Goal: Learn about a topic: Learn about a topic

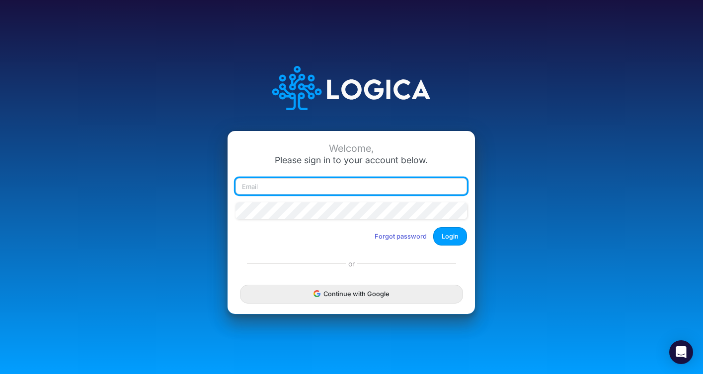
click at [317, 187] on input "email" at bounding box center [350, 186] width 231 height 17
type input "kcampbell@quantumqool.com"
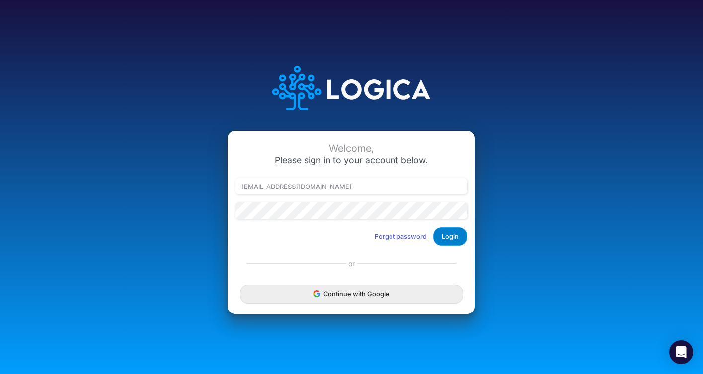
click at [448, 236] on button "Login" at bounding box center [450, 236] width 34 height 18
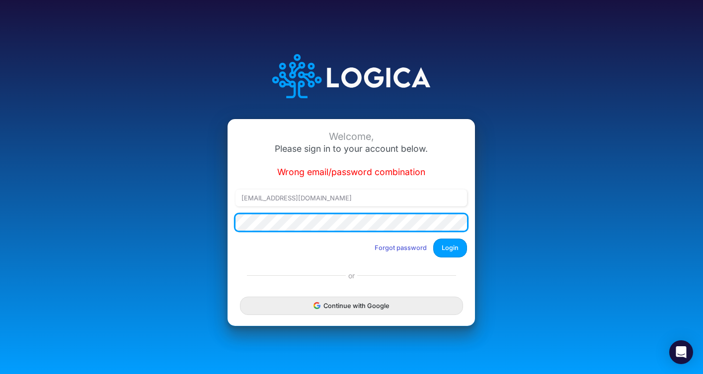
click at [433, 239] on button "Login" at bounding box center [450, 248] width 34 height 18
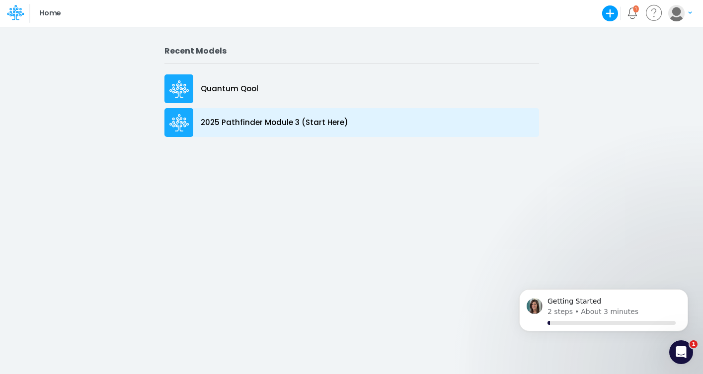
click at [233, 121] on p "2025 Pathfinder Module 3 (Start Here)" at bounding box center [275, 122] width 148 height 11
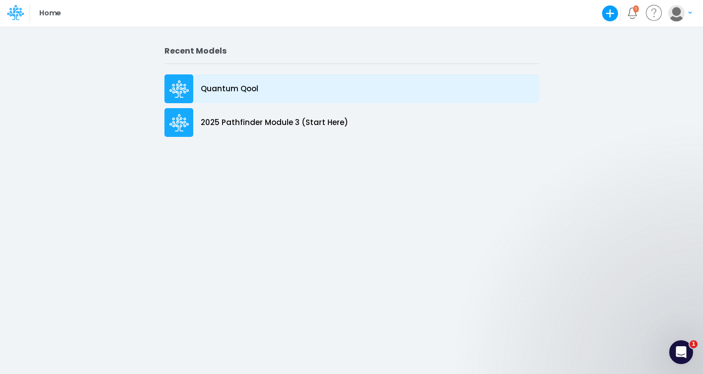
click at [185, 94] on icon at bounding box center [179, 89] width 20 height 18
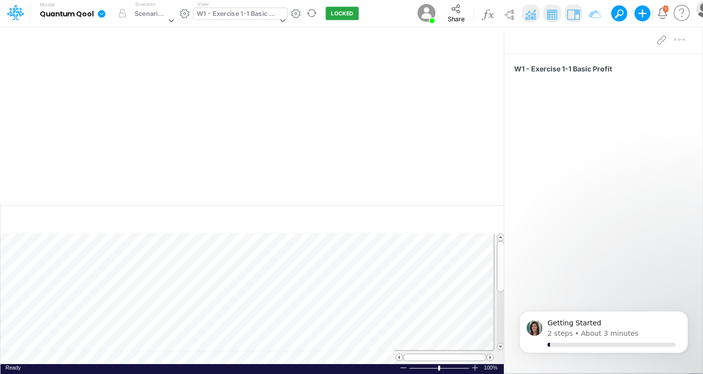
click at [264, 20] on div "W1 - Exercise 1-1 Basic Profit" at bounding box center [237, 14] width 80 height 11
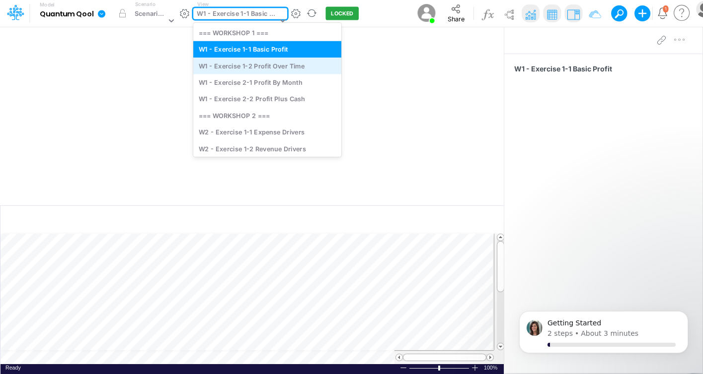
click at [256, 63] on div "W1 - Exercise 1-2 Profit Over Time" at bounding box center [267, 66] width 148 height 16
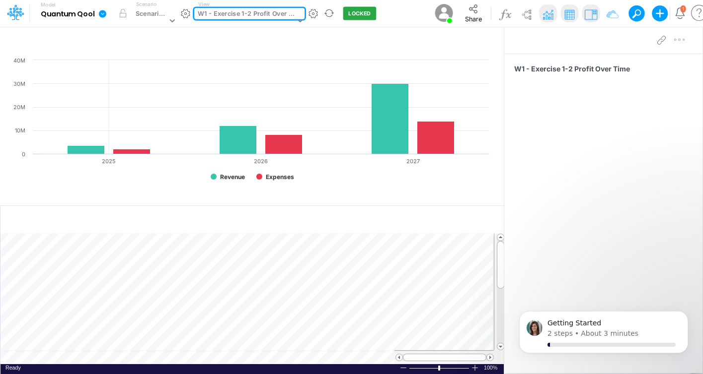
click at [221, 15] on div "W1 - Exercise 1-2 Profit Over Time" at bounding box center [246, 14] width 97 height 11
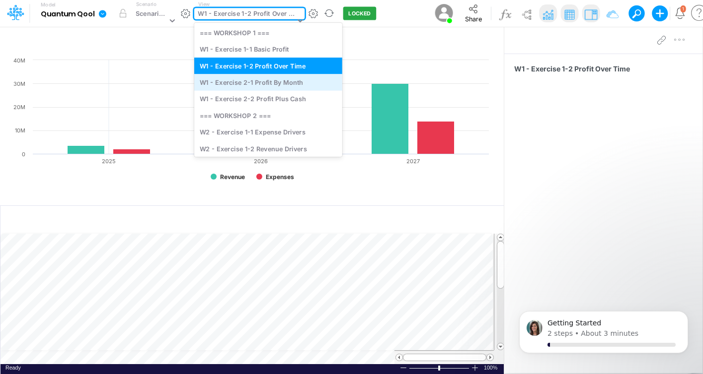
click at [242, 81] on div "W1 - Exercise 2-1 Profit By Month" at bounding box center [268, 82] width 148 height 16
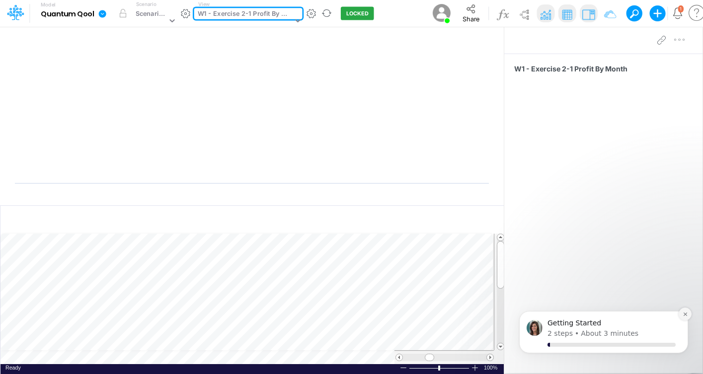
click at [683, 315] on icon "Dismiss notification" at bounding box center [684, 314] width 3 height 3
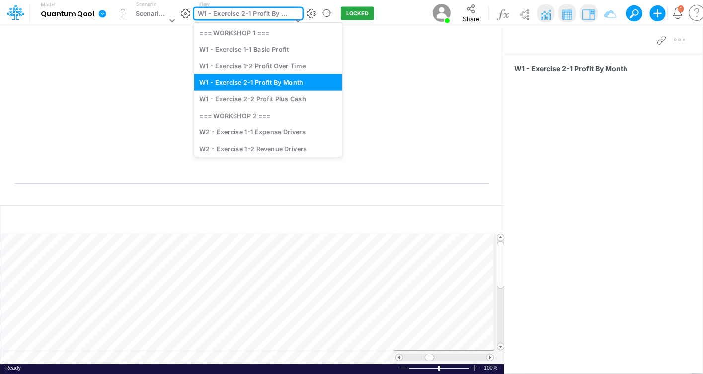
click at [252, 13] on div "W1 - Exercise 2-1 Profit By Month" at bounding box center [245, 14] width 95 height 11
click at [259, 98] on div "W1 - Exercise 2-2 Profit Plus Cash" at bounding box center [268, 99] width 148 height 16
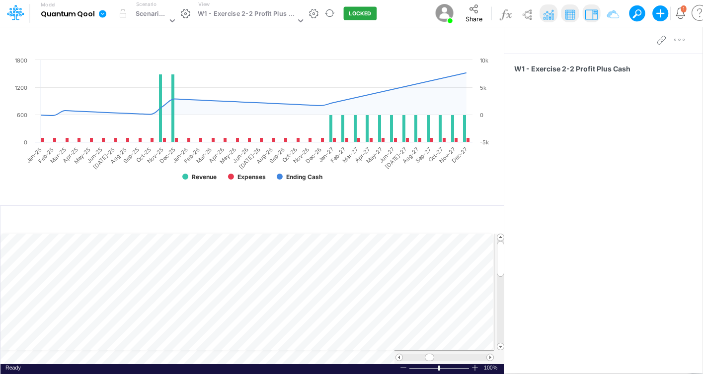
click at [679, 43] on div at bounding box center [671, 40] width 36 height 20
click at [680, 40] on div at bounding box center [671, 40] width 36 height 20
click at [679, 38] on div at bounding box center [671, 40] width 36 height 20
click at [682, 38] on div at bounding box center [671, 40] width 36 height 20
drag, startPoint x: 505, startPoint y: 35, endPoint x: 575, endPoint y: 49, distance: 71.8
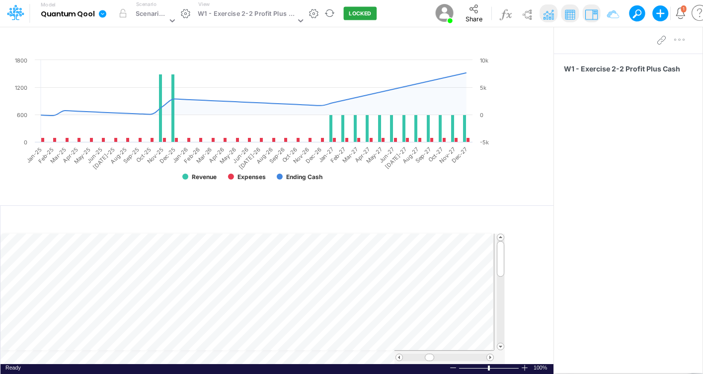
click at [575, 49] on div "Insert node Component Variable Constant Group Addition Subtraction Multiplicati…" at bounding box center [351, 200] width 703 height 348
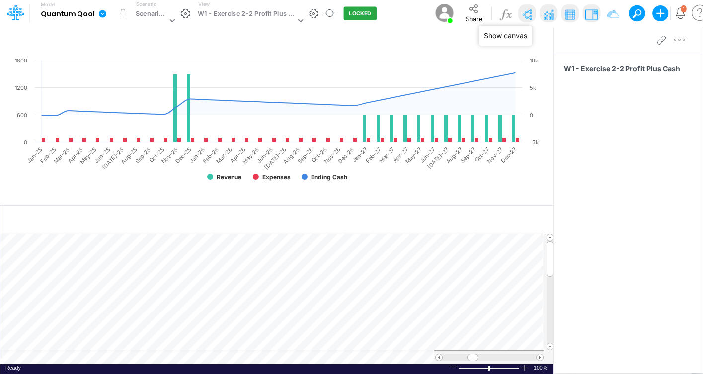
click at [526, 16] on img at bounding box center [527, 14] width 16 height 16
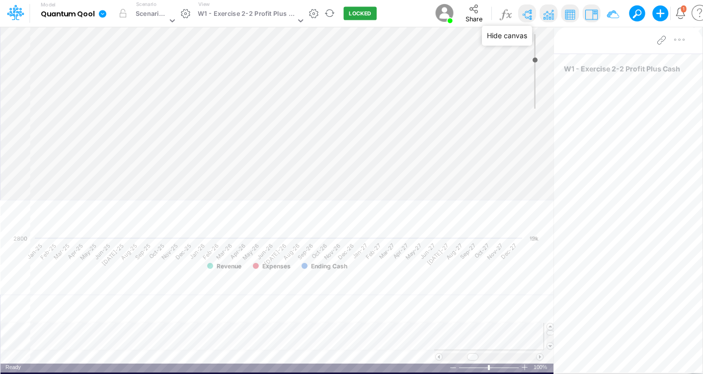
type input "0"
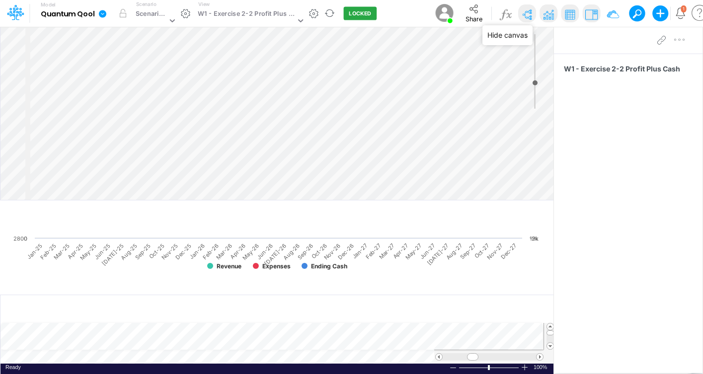
click at [527, 16] on img at bounding box center [527, 14] width 16 height 16
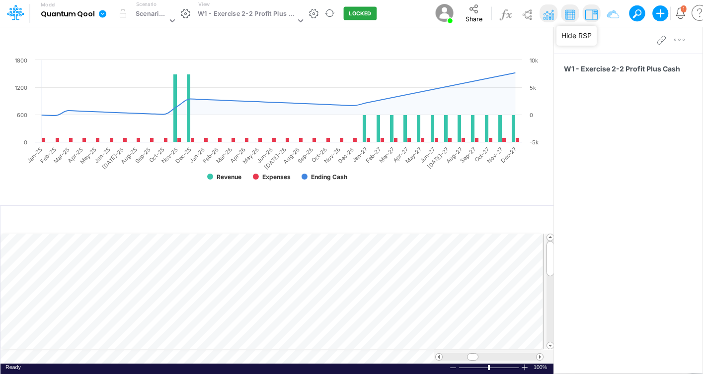
click at [587, 14] on img at bounding box center [592, 14] width 16 height 16
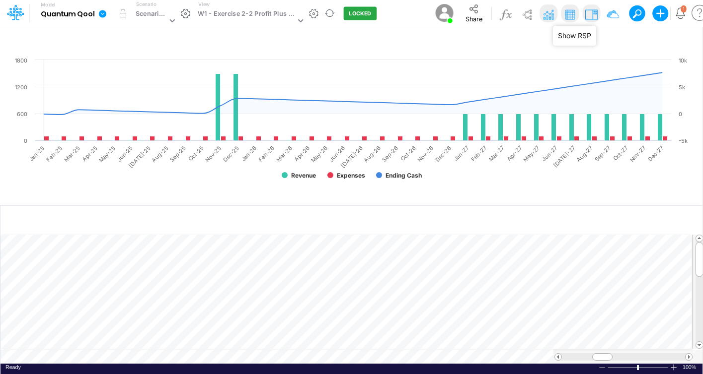
click at [587, 14] on img at bounding box center [592, 14] width 16 height 16
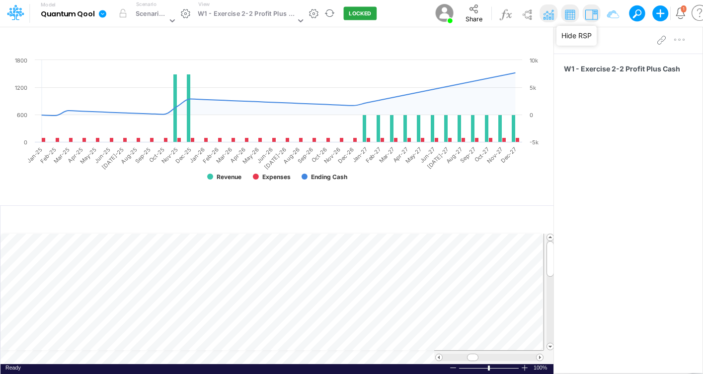
click at [587, 14] on img at bounding box center [592, 14] width 16 height 16
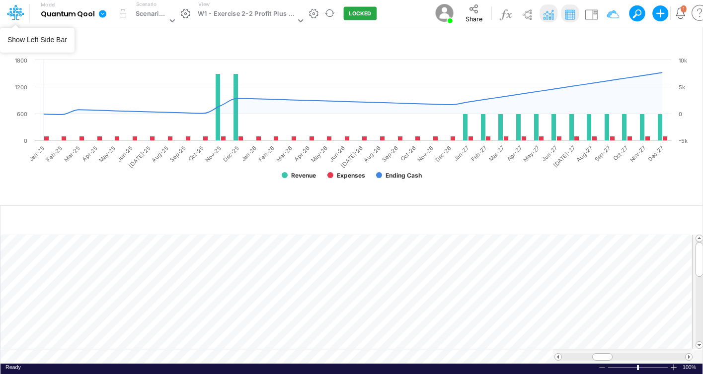
click at [18, 16] on icon at bounding box center [15, 12] width 17 height 17
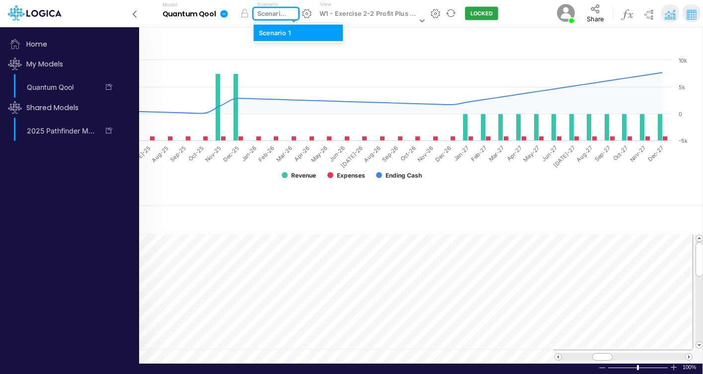
click at [289, 19] on div "Scenario 1" at bounding box center [271, 21] width 36 height 26
click at [288, 40] on div "Scenario 1" at bounding box center [297, 32] width 89 height 16
click at [133, 15] on icon at bounding box center [134, 13] width 11 height 17
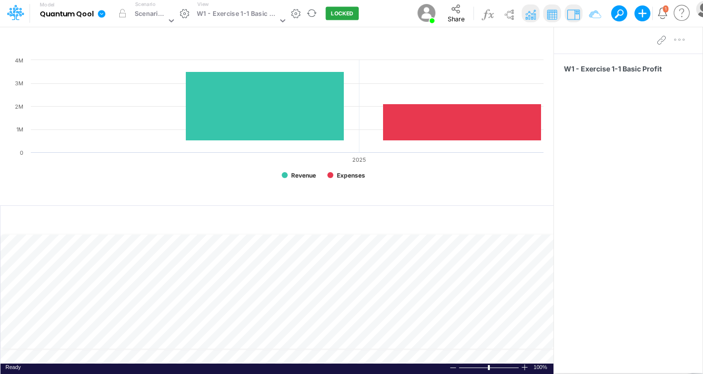
scroll to position [4, 0]
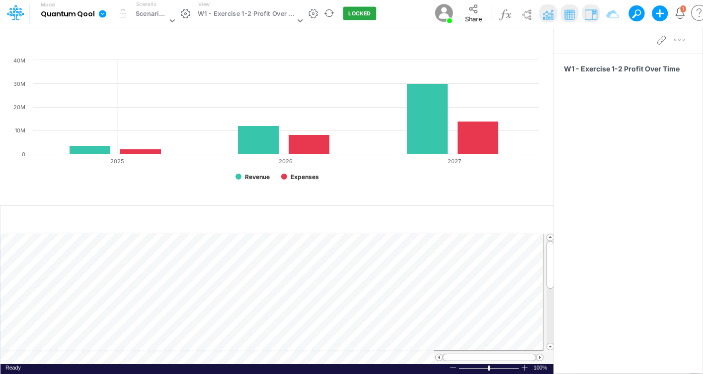
scroll to position [4, 0]
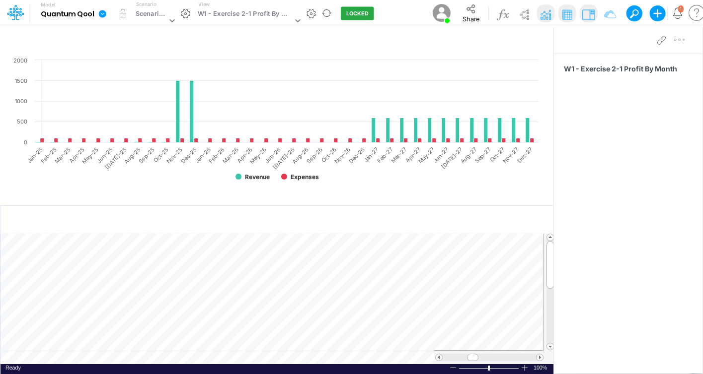
scroll to position [4, 0]
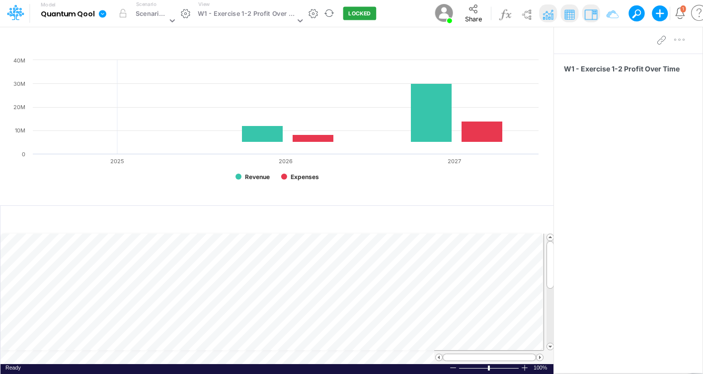
scroll to position [4, 0]
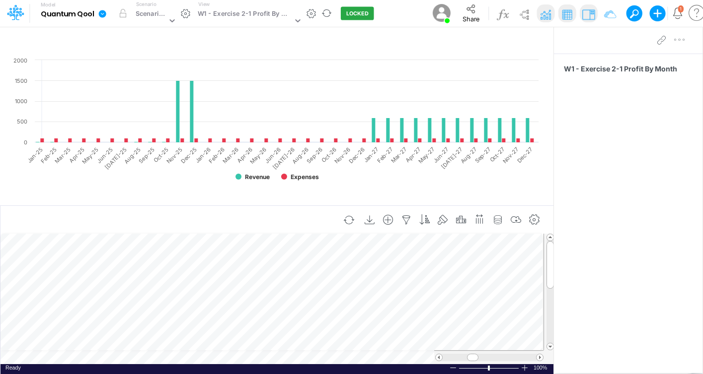
scroll to position [4, 0]
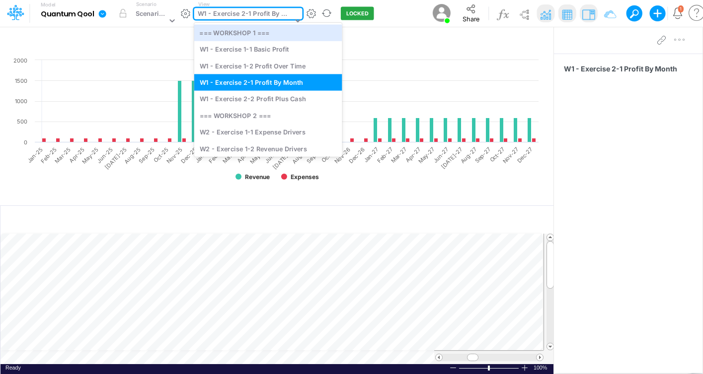
click at [285, 21] on div "W1 - Exercise 2-1 Profit By Month" at bounding box center [243, 21] width 99 height 26
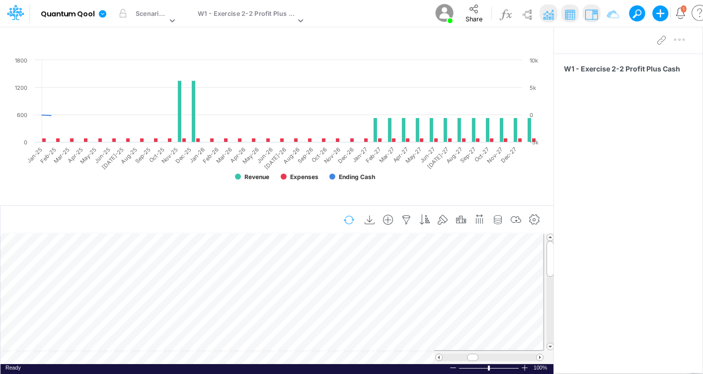
scroll to position [4, 0]
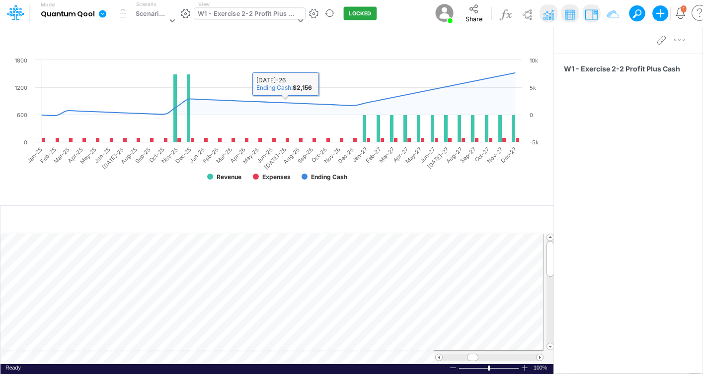
click at [275, 17] on div "W1 - Exercise 2-2 Profit Plus Cash" at bounding box center [246, 14] width 97 height 11
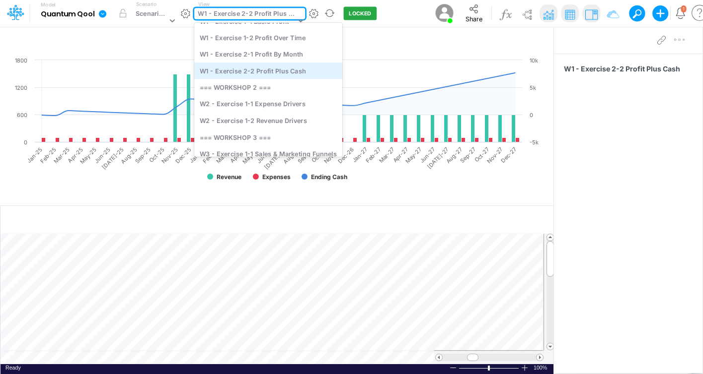
scroll to position [39, 0]
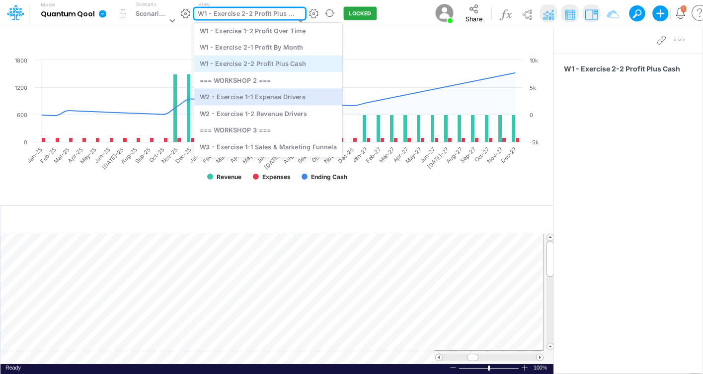
click at [298, 101] on div "W2 - Exercise 1-1 Expense Drivers" at bounding box center [268, 97] width 148 height 16
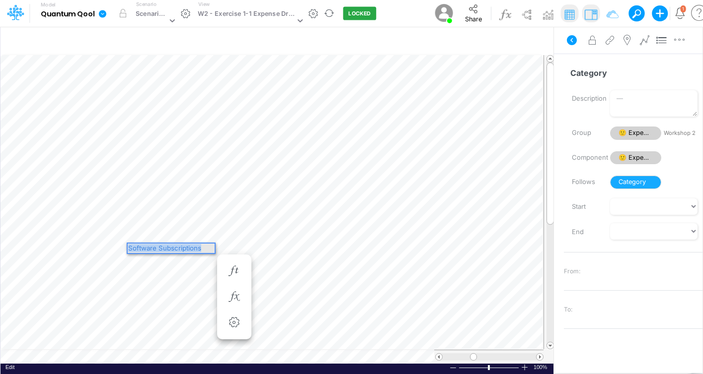
click at [136, 248] on div "Software Subscriptions" at bounding box center [171, 248] width 87 height 9
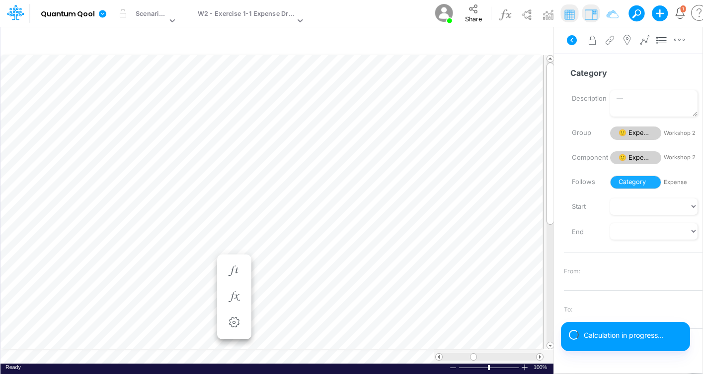
scroll to position [4, 0]
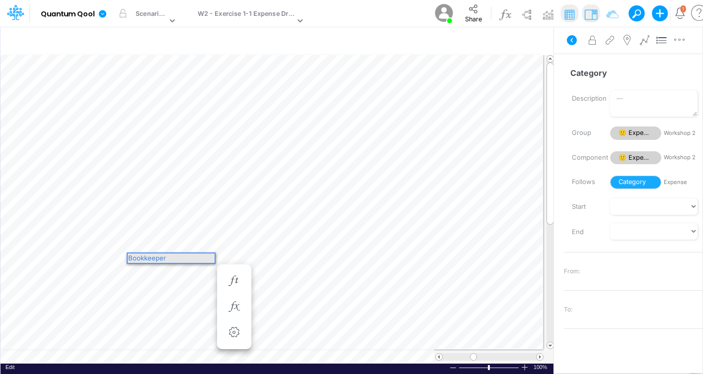
click at [154, 257] on div "Bookkeeper" at bounding box center [171, 258] width 87 height 9
click at [65, 9] on div "Monthly Capital Burn" at bounding box center [32, 4] width 65 height 9
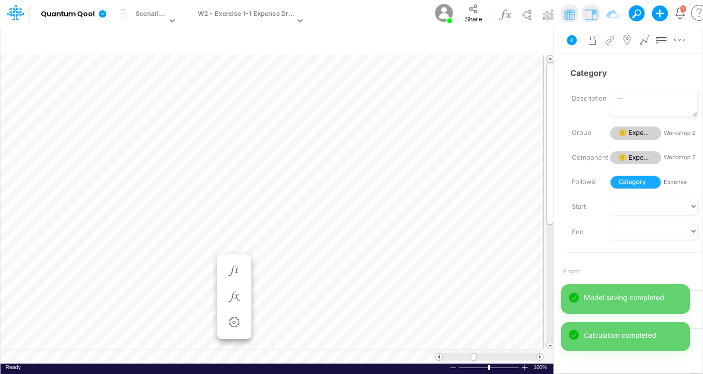
click at [4, 9] on div "0" at bounding box center [2, 4] width 4 height 9
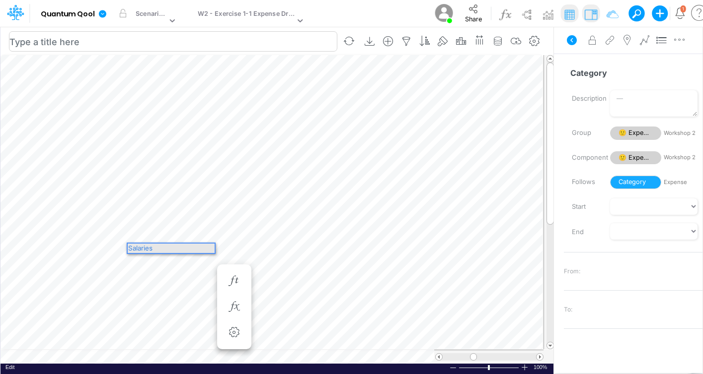
click at [137, 249] on div "Salaries" at bounding box center [171, 248] width 87 height 9
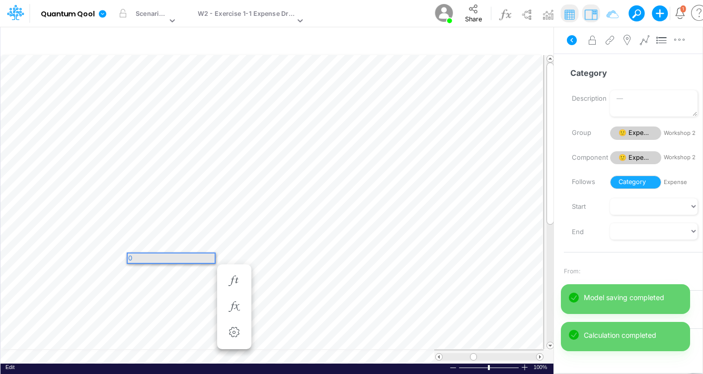
click at [132, 257] on div "0" at bounding box center [171, 258] width 87 height 9
click at [152, 261] on div "0" at bounding box center [171, 258] width 87 height 9
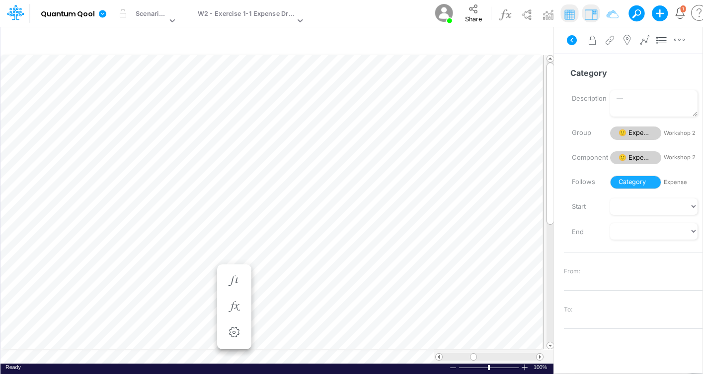
click at [45, 9] on div "Contract Labor" at bounding box center [22, 4] width 45 height 9
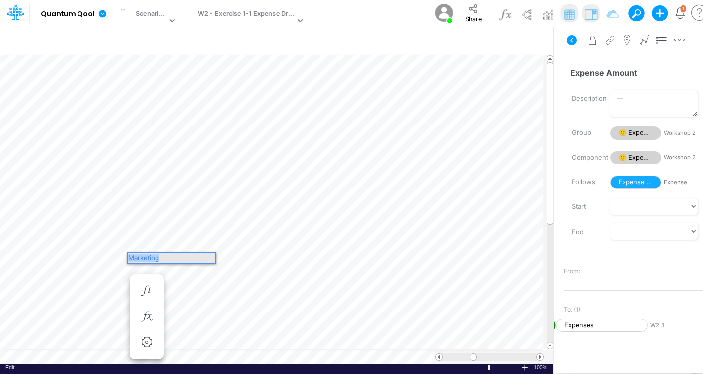
click at [158, 259] on div "Marketing" at bounding box center [171, 258] width 87 height 9
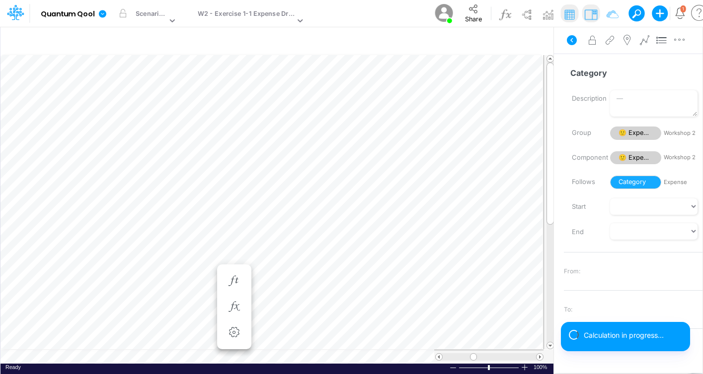
click at [29, 9] on div "Insurance" at bounding box center [14, 4] width 29 height 9
